Goal: Book appointment/travel/reservation

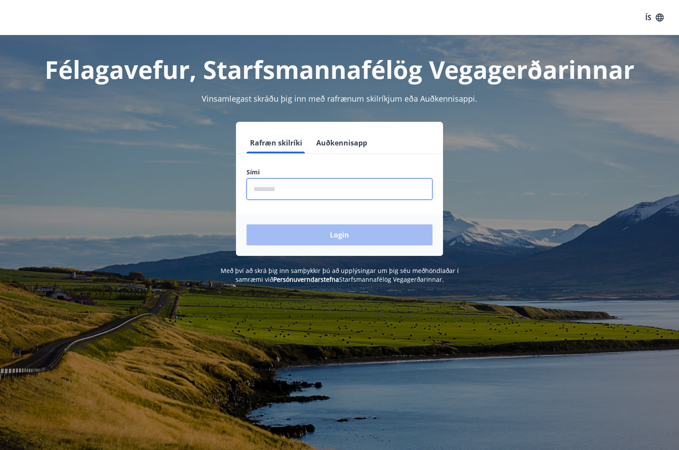
click at [295, 196] on input "phone" at bounding box center [339, 188] width 186 height 21
click at [302, 192] on input "phone" at bounding box center [339, 188] width 186 height 21
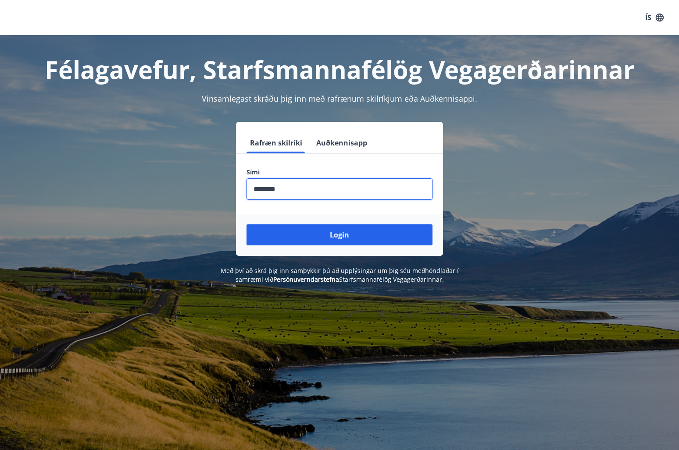
type input "********"
click at [246, 224] on button "Login" at bounding box center [339, 234] width 186 height 21
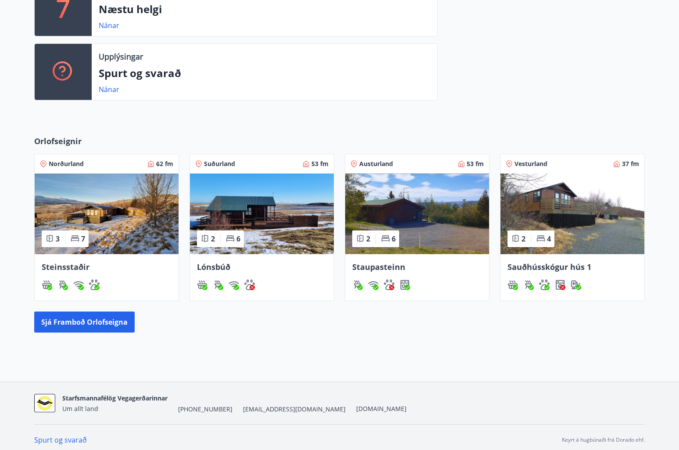
scroll to position [273, 0]
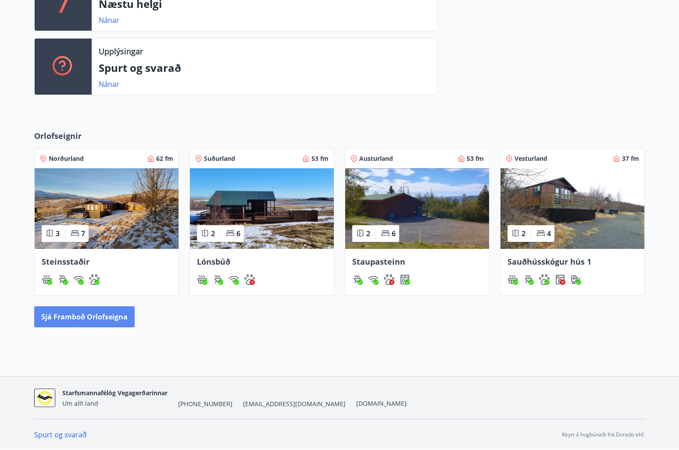
click at [97, 322] on button "Sjá framboð orlofseigna" at bounding box center [84, 316] width 100 height 21
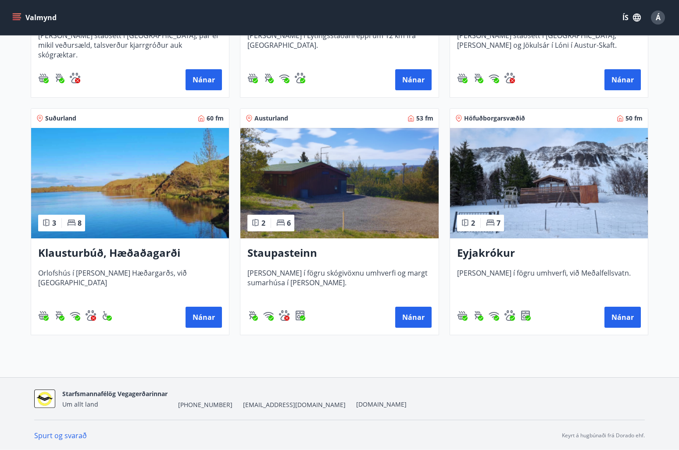
scroll to position [569, 0]
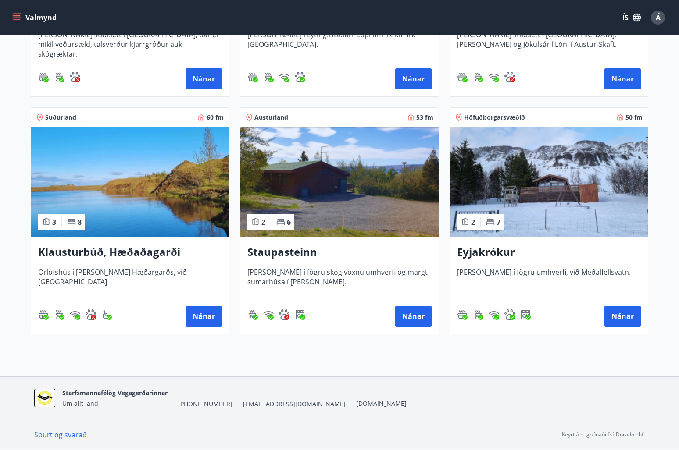
click at [495, 180] on img at bounding box center [549, 182] width 198 height 110
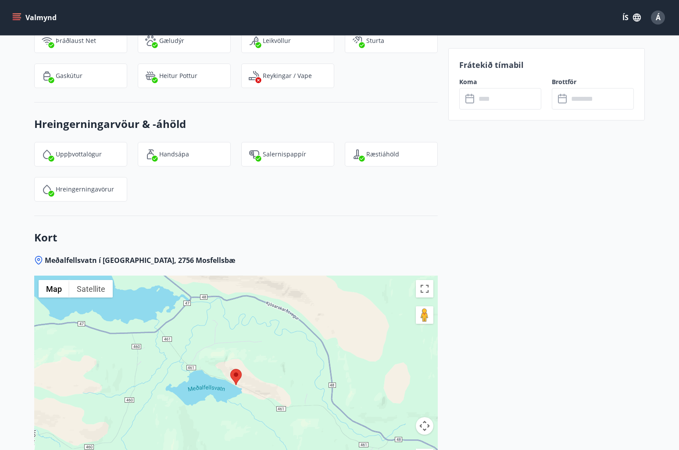
scroll to position [1008, 0]
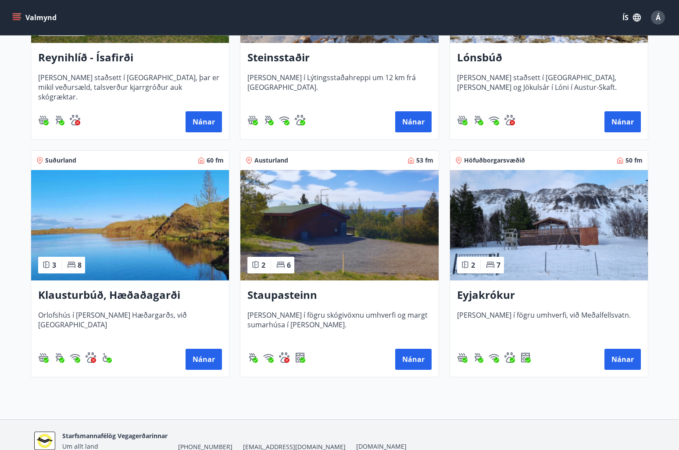
scroll to position [569, 0]
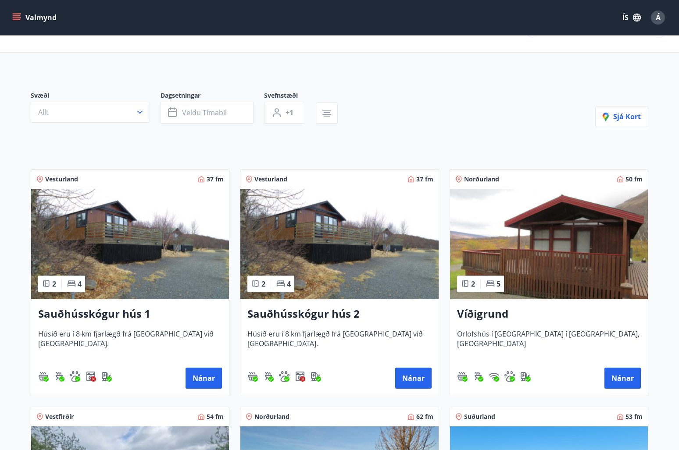
scroll to position [0, 0]
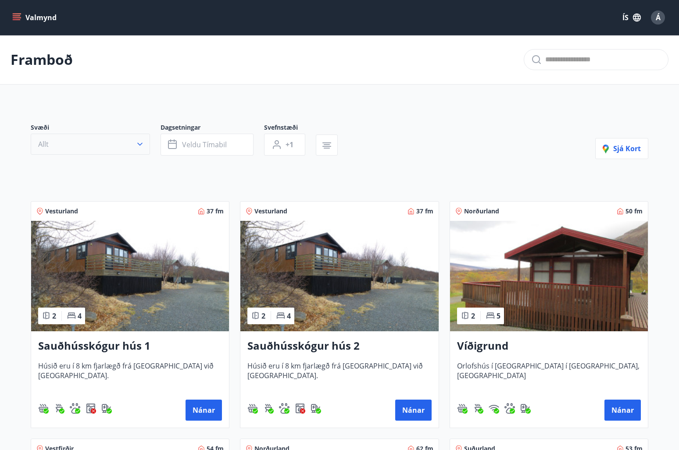
click at [53, 148] on button "Allt" at bounding box center [90, 144] width 119 height 21
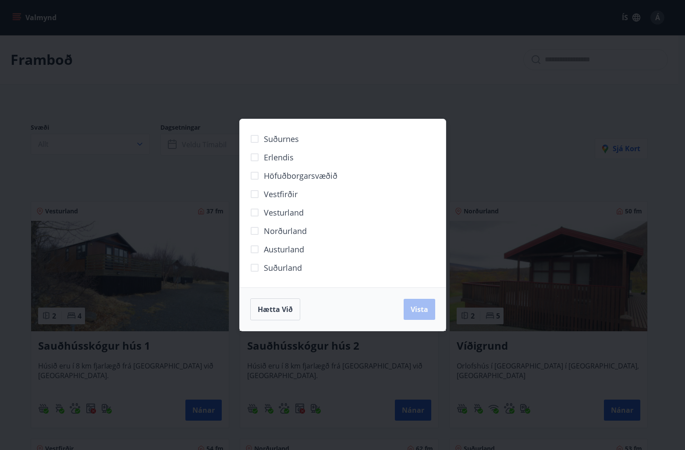
click at [279, 272] on span "Suðurland" at bounding box center [283, 267] width 38 height 11
click at [413, 314] on button "Vista" at bounding box center [420, 309] width 32 height 21
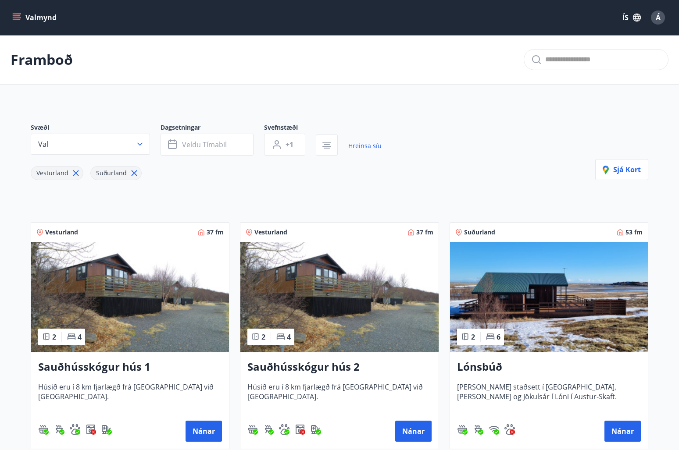
click at [140, 311] on img at bounding box center [130, 297] width 198 height 110
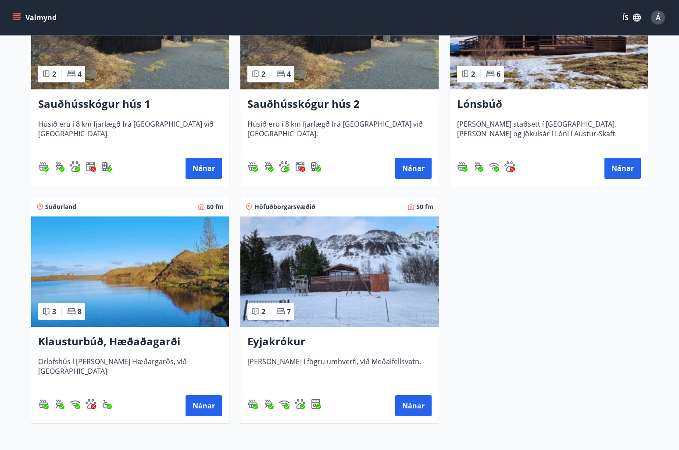
click at [336, 278] on img at bounding box center [339, 272] width 198 height 110
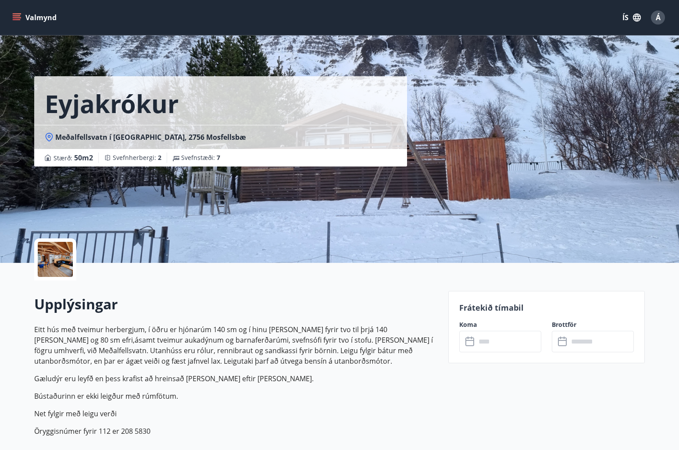
click at [432, 140] on div "Eyjakrókur Meðalfellsvatn í Kjós, 2756 Mosfellsbæ Stærð : 50 m2 Svefnherbergi :…" at bounding box center [237, 83] width 407 height 167
click at [24, 13] on button "Valmynd" at bounding box center [36, 18] width 50 height 16
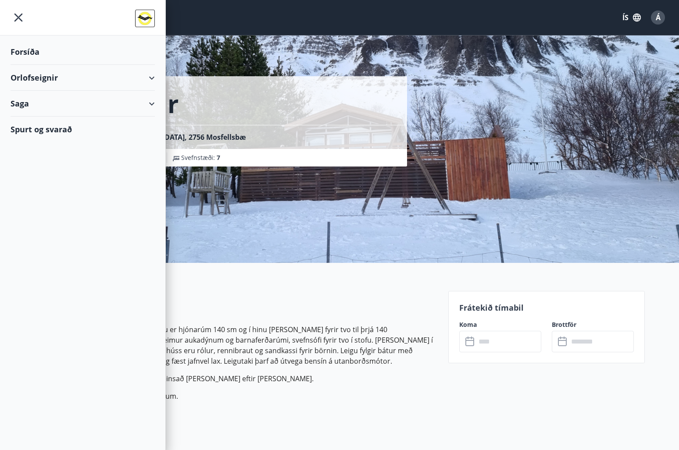
click at [37, 56] on div "Forsíða" at bounding box center [83, 52] width 144 height 26
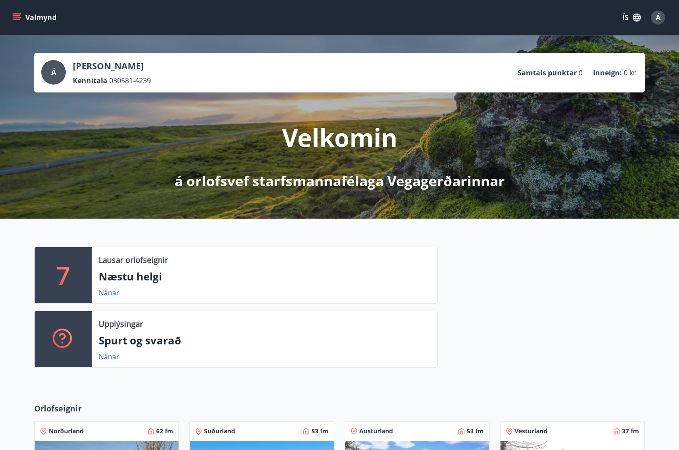
click at [100, 66] on p "Ásgeir Helgi Hilmarsson" at bounding box center [112, 66] width 78 height 12
click at [659, 16] on span "Á" at bounding box center [657, 18] width 5 height 10
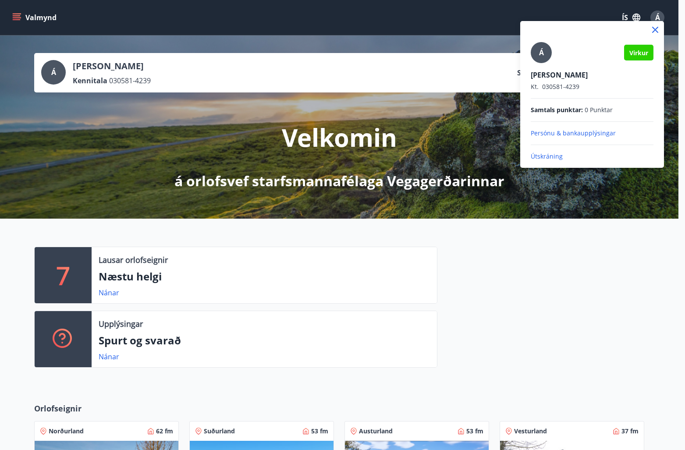
click at [407, 21] on div at bounding box center [342, 225] width 685 height 450
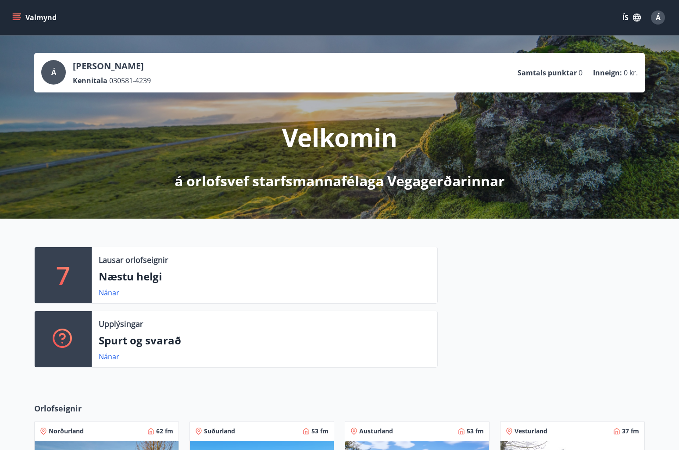
click at [14, 14] on icon "menu" at bounding box center [16, 17] width 9 height 9
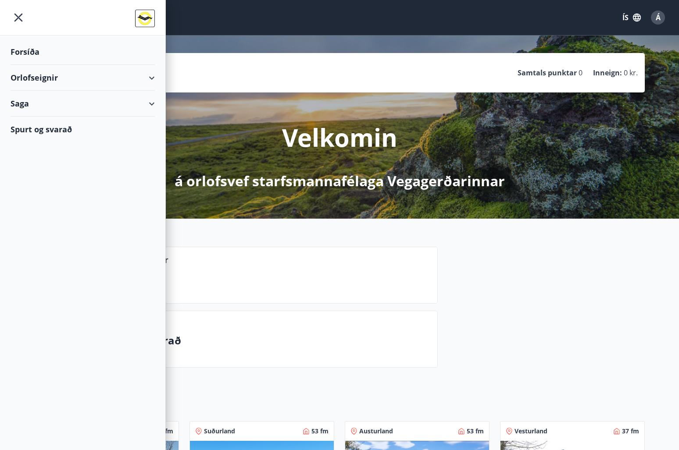
click at [37, 75] on div "Orlofseignir" at bounding box center [83, 78] width 144 height 26
click at [35, 121] on div "Bókunardagatal" at bounding box center [83, 118] width 130 height 18
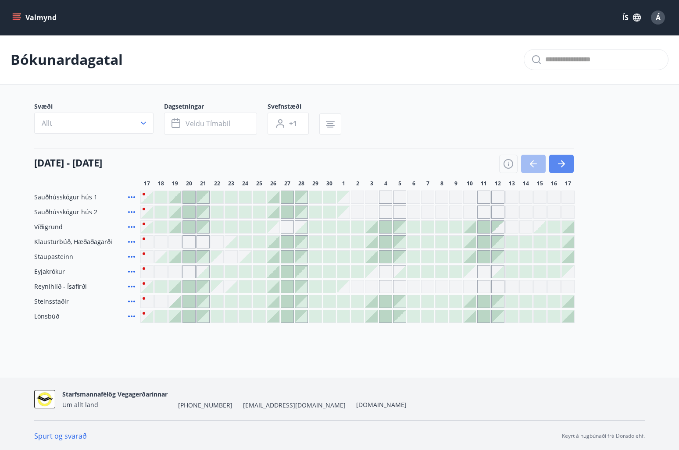
click at [572, 165] on button "button" at bounding box center [561, 164] width 25 height 18
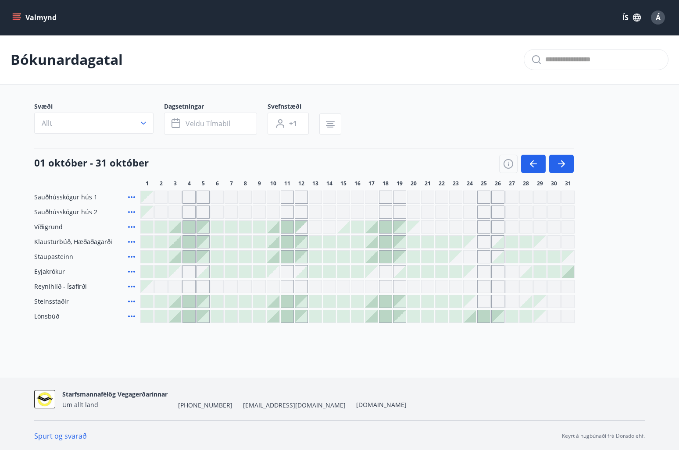
click at [386, 274] on div "Gráir dagar eru ekki bókanlegir" at bounding box center [385, 271] width 13 height 13
click at [414, 147] on div "Svæði Allt Dagsetningar Veldu tímabil Svefnstæði +1 01 október - 31 október 1 2…" at bounding box center [339, 212] width 610 height 221
click at [374, 257] on div at bounding box center [371, 257] width 12 height 12
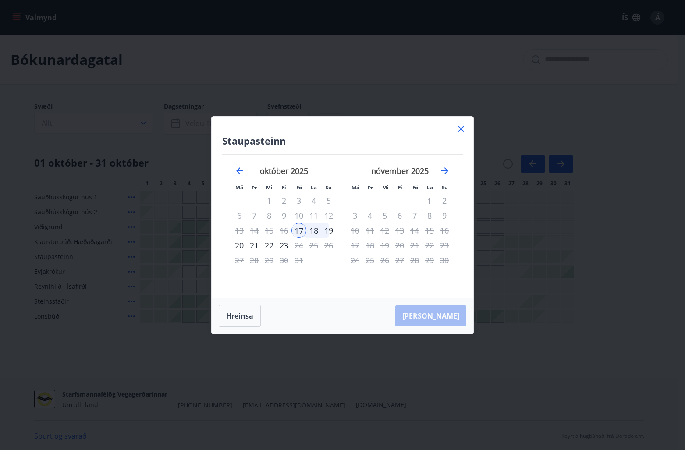
click at [463, 130] on icon at bounding box center [461, 129] width 11 height 11
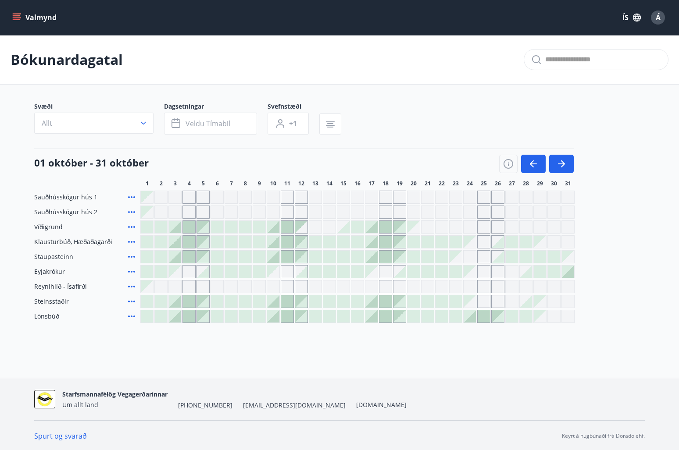
click at [468, 317] on div at bounding box center [469, 316] width 12 height 12
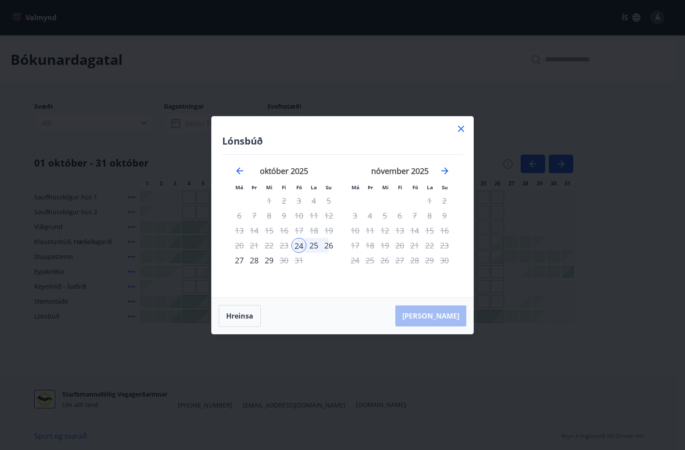
click at [463, 129] on icon at bounding box center [461, 129] width 11 height 11
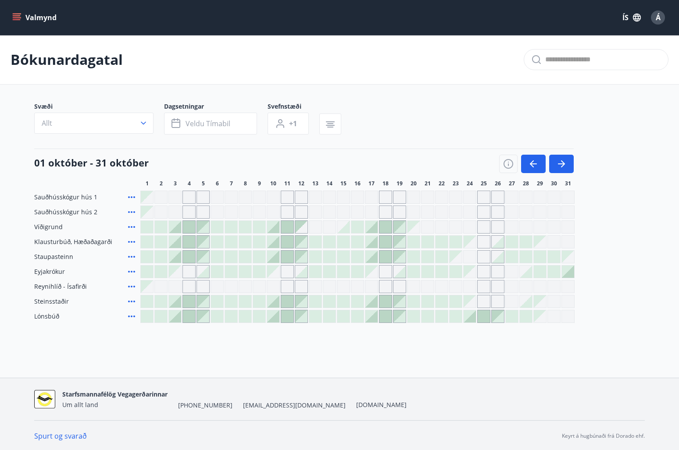
click at [46, 317] on span "Lónsbúð" at bounding box center [46, 316] width 25 height 9
click at [132, 313] on icon at bounding box center [131, 316] width 11 height 11
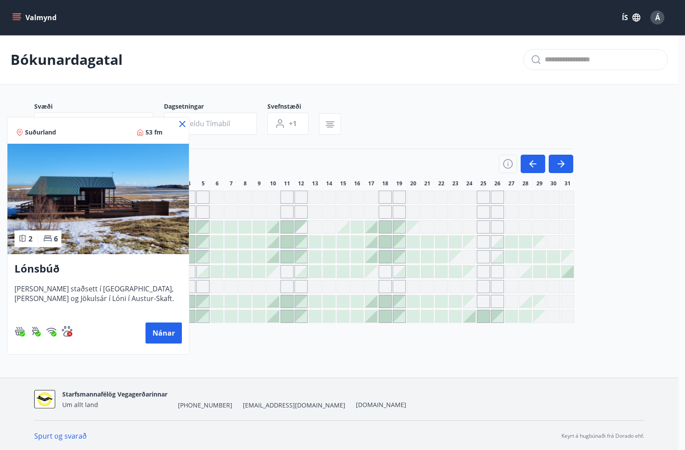
click at [340, 372] on div at bounding box center [342, 225] width 685 height 450
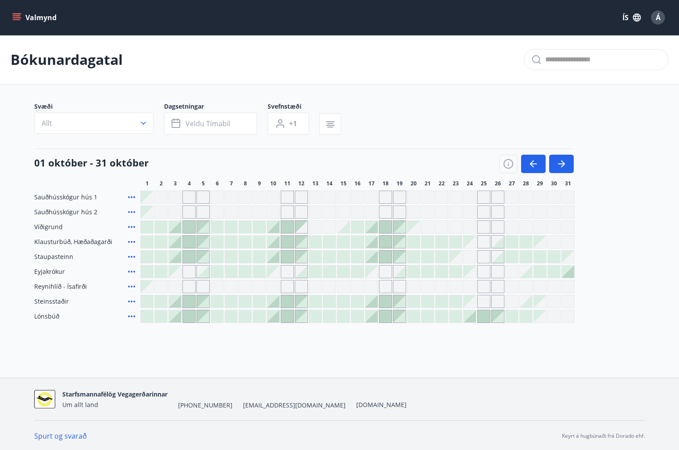
click at [454, 92] on main "Bókunardagatal Svæði Allt Dagsetningar Veldu tímabil Svefnstæði +1 01 október -…" at bounding box center [339, 179] width 679 height 288
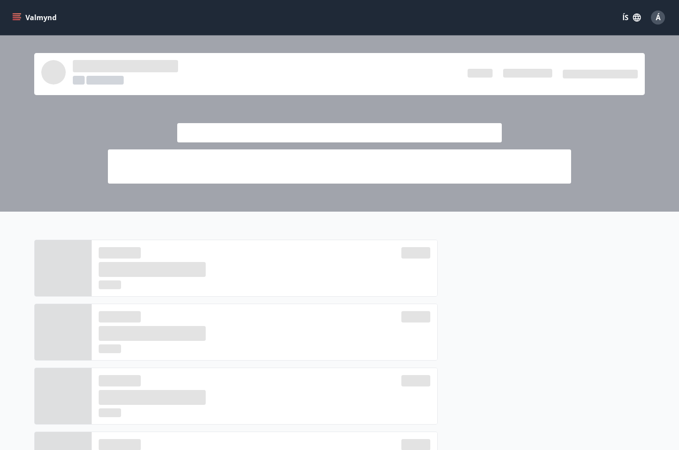
drag, startPoint x: 452, startPoint y: 96, endPoint x: 447, endPoint y: 107, distance: 11.8
